Goal: Register for event/course

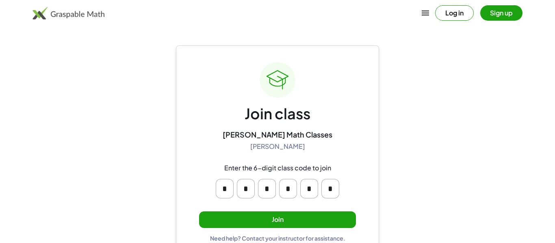
click at [219, 181] on input "*" at bounding box center [225, 189] width 18 height 20
click at [227, 187] on input "*" at bounding box center [225, 189] width 18 height 20
click at [258, 224] on button "Join" at bounding box center [277, 220] width 157 height 17
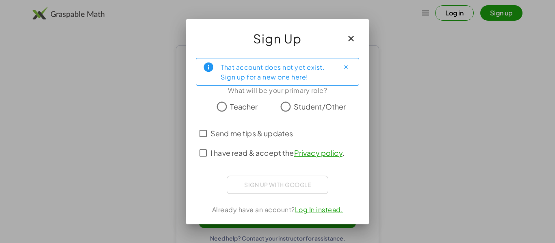
click at [288, 137] on span "Send me tips & updates" at bounding box center [251, 133] width 82 height 11
click at [270, 162] on label "I have read & accept the Privacy policy ." at bounding box center [277, 153] width 134 height 20
click at [321, 110] on span "Student/Other" at bounding box center [320, 106] width 52 height 11
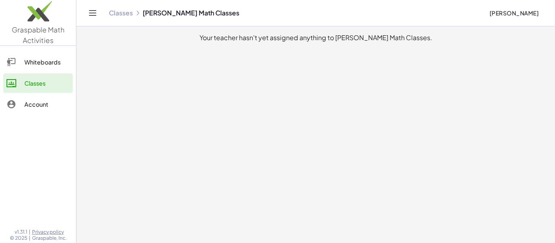
click at [206, 137] on main "Your teacher hasn't yet assigned anything to [PERSON_NAME] Math Classes." at bounding box center [315, 121] width 479 height 243
